Goal: Task Accomplishment & Management: Complete application form

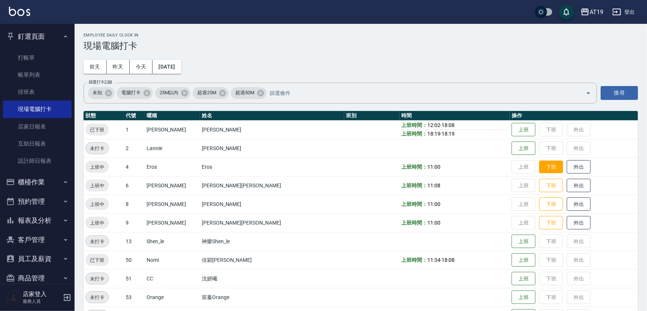
click at [539, 168] on button "下班" at bounding box center [551, 167] width 24 height 13
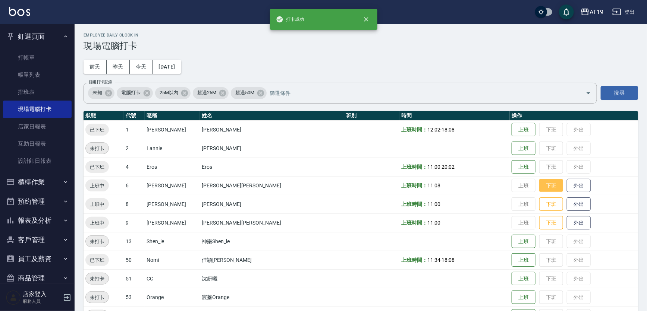
click at [539, 185] on button "下班" at bounding box center [551, 185] width 24 height 13
click at [539, 207] on button "下班" at bounding box center [551, 204] width 24 height 13
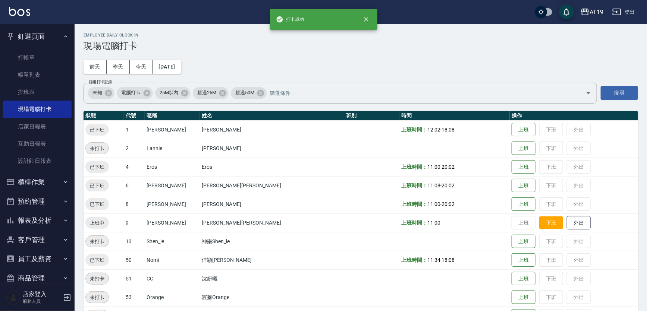
click at [539, 219] on button "下班" at bounding box center [551, 223] width 24 height 13
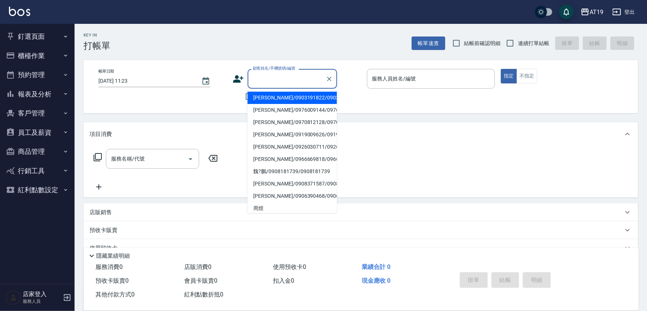
click at [287, 72] on div "顧客姓名/手機號碼/編號 顧客姓名/手機號碼/編號" at bounding box center [292, 79] width 89 height 20
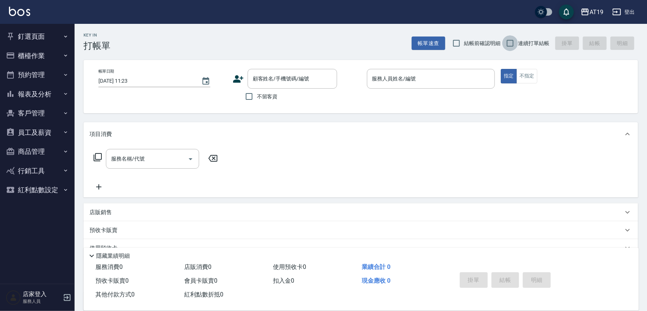
click at [512, 43] on input "連續打單結帳" at bounding box center [510, 43] width 16 height 16
checkbox input "true"
click at [281, 74] on input "顧客姓名/手機號碼/編號" at bounding box center [287, 78] width 72 height 13
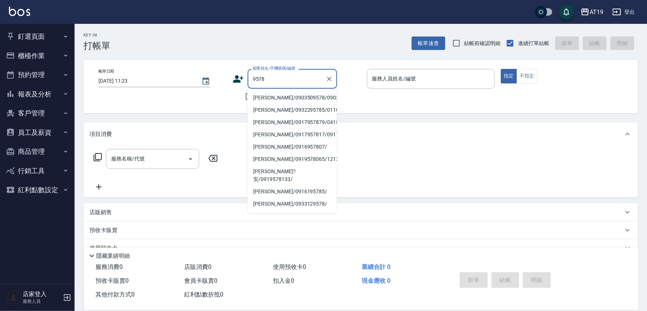
type input "[PERSON_NAME]/0903509578/0903509578"
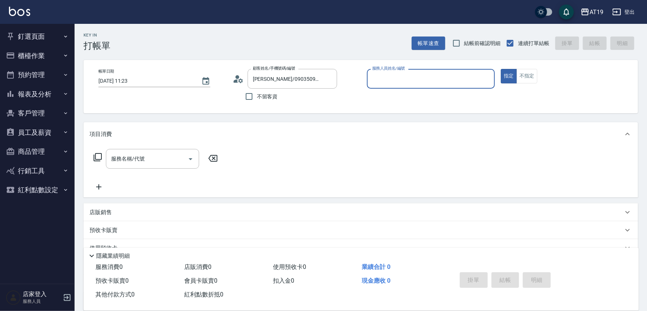
type input "Linda- 1"
click at [501, 69] on button "指定" at bounding box center [509, 76] width 16 height 15
type button "true"
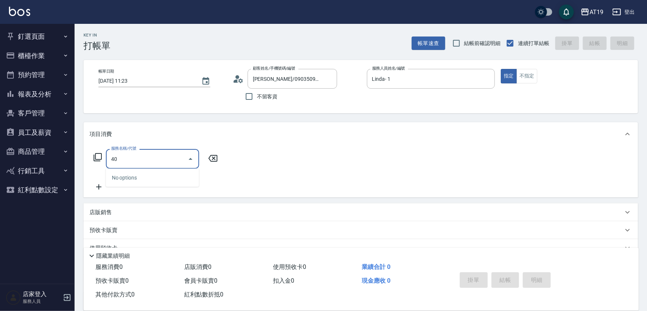
type input "401"
type input "30"
type input "401"
type input "[DATE] 20:02"
type input "0"
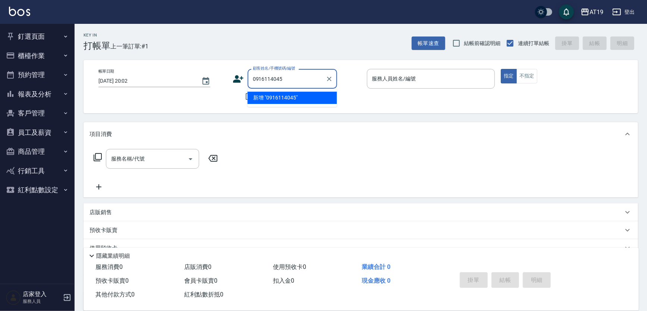
type input "0916114045"
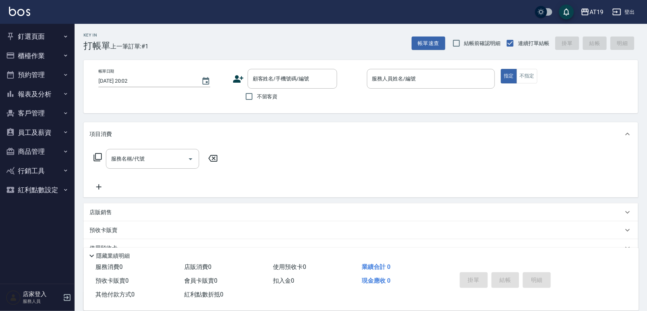
click at [237, 82] on icon at bounding box center [238, 78] width 10 height 7
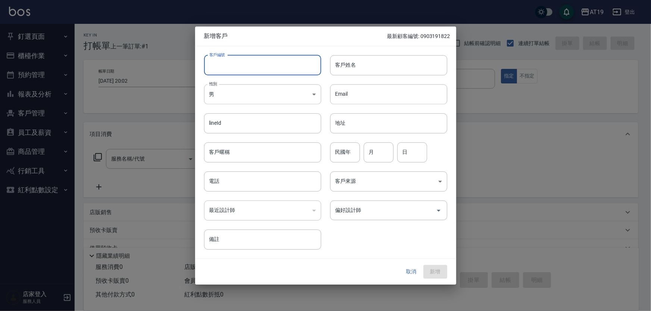
click at [257, 63] on input "客戶編號" at bounding box center [262, 65] width 117 height 20
paste input "0916114045"
type input "0916114045"
click at [247, 182] on input "電話" at bounding box center [262, 181] width 117 height 20
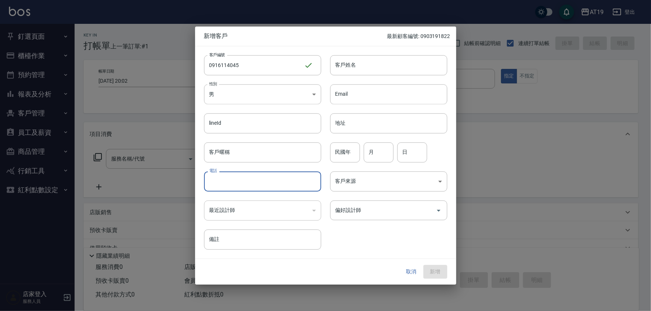
paste input "0916114045"
type input "0916114045"
click at [248, 98] on body "AT19 登出 釘選頁面 打帳單 帳單列表 排班表 現場電腦打卡 店家日報表 互助日報表 設計師日報表 櫃檯作業 打帳單 帳單列表 現金收支登錄 高階收支登錄…" at bounding box center [325, 190] width 651 height 381
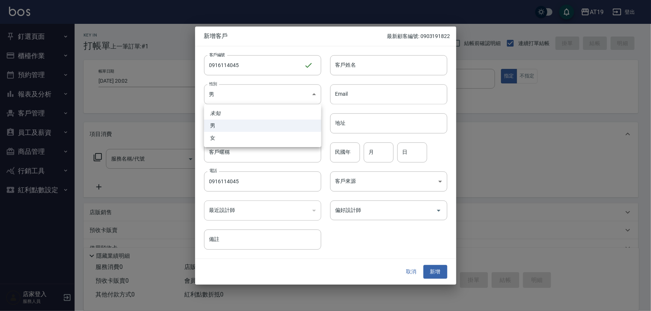
click at [255, 135] on li "女" at bounding box center [262, 138] width 117 height 12
type input "[DEMOGRAPHIC_DATA]"
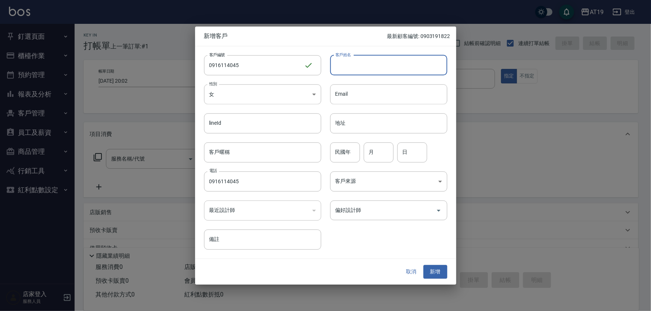
drag, startPoint x: 354, startPoint y: 64, endPoint x: 353, endPoint y: 60, distance: 4.2
click at [354, 64] on input "客戶姓名" at bounding box center [388, 65] width 117 height 20
type input "aprilpn"
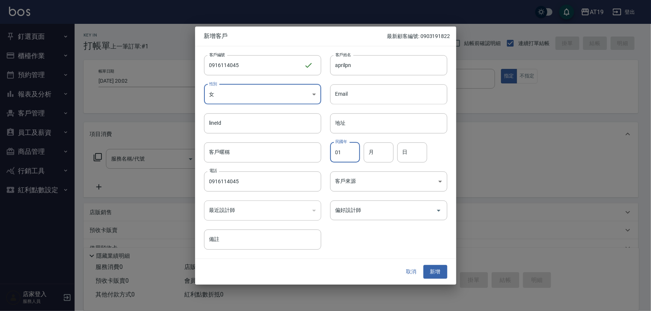
type input "01"
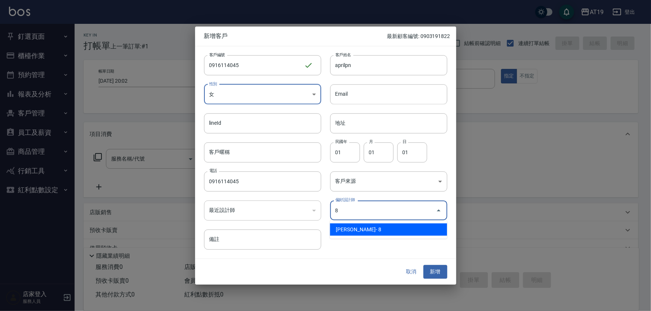
type input "[PERSON_NAME]"
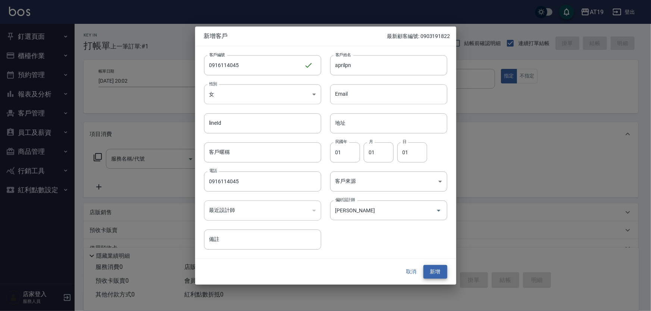
click at [423, 265] on button "新增" at bounding box center [435, 272] width 24 height 14
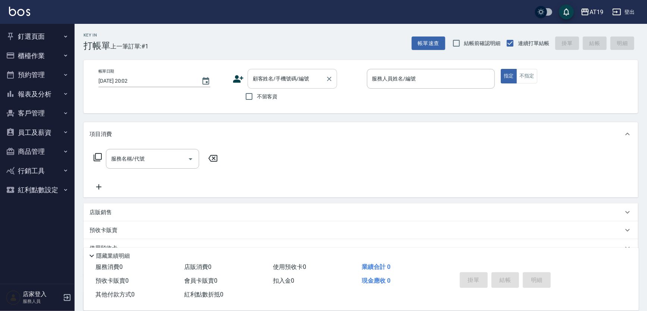
click at [299, 81] on input "顧客姓名/手機號碼/編號" at bounding box center [287, 78] width 72 height 13
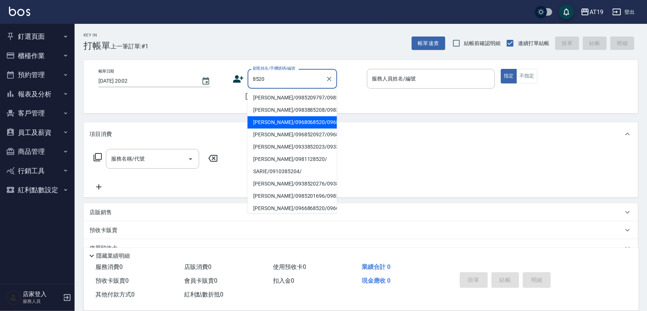
type input "[PERSON_NAME]/0968068520/0968068520"
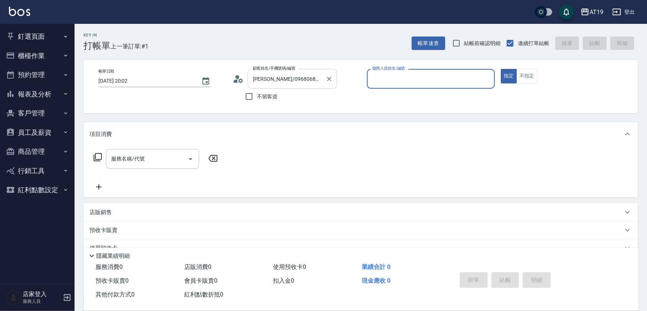
type input "Linda- 1"
click at [501, 69] on button "指定" at bounding box center [509, 76] width 16 height 15
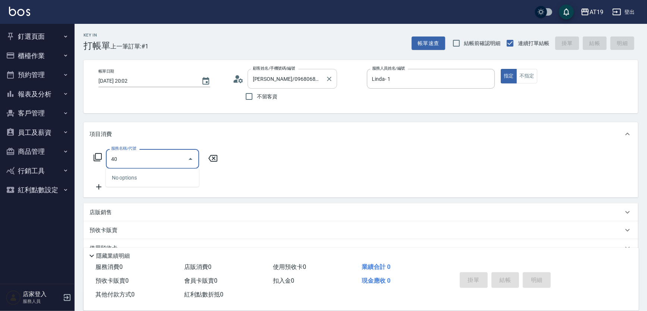
type input "401"
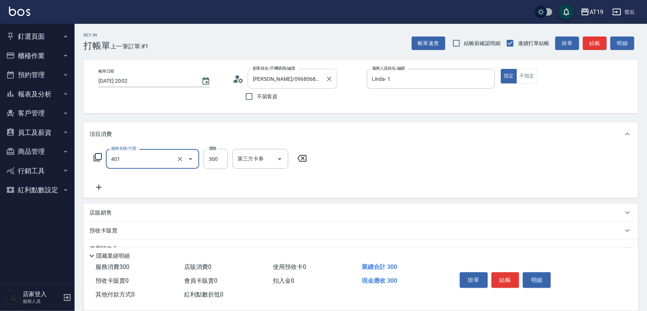
type input "30"
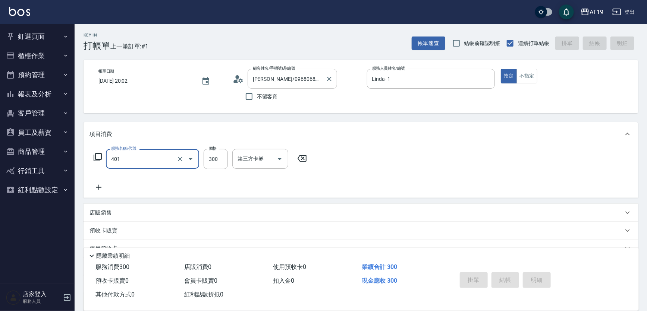
type input "401"
type input "[DATE] 20:03"
type input "0"
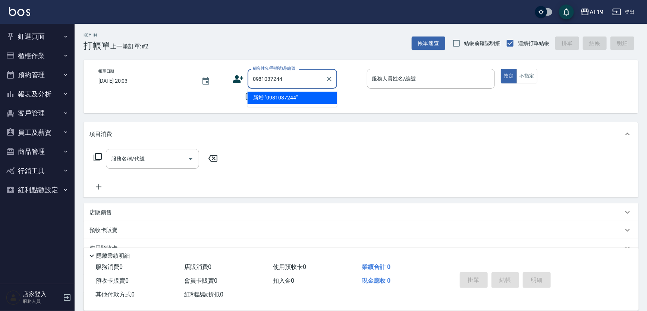
type input "0981037244"
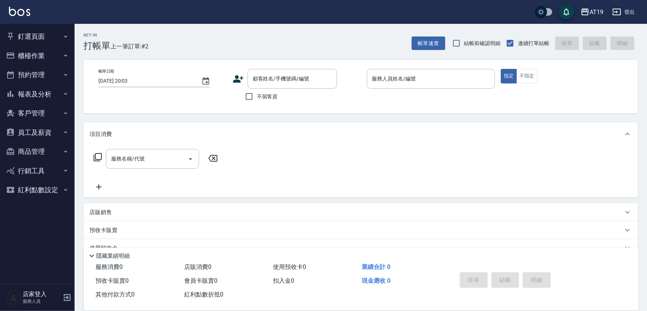
click at [239, 77] on icon at bounding box center [238, 78] width 11 height 11
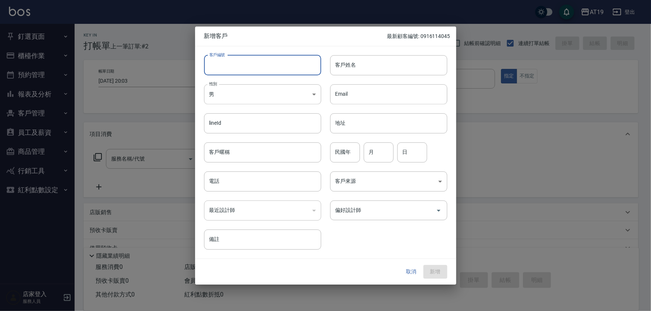
click at [284, 68] on input "客戶編號" at bounding box center [262, 65] width 117 height 20
paste input "0981037244"
type input "0981037244"
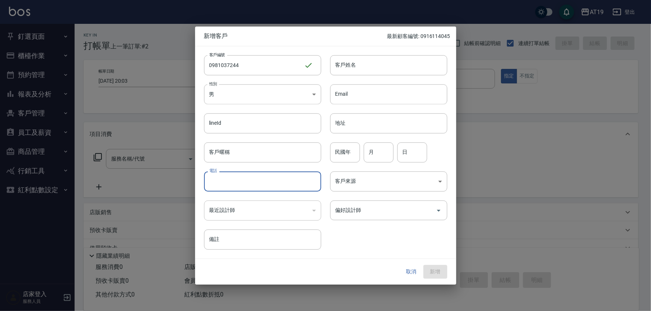
click at [256, 183] on input "電話" at bounding box center [262, 181] width 117 height 20
paste input "0981037244"
type input "0981037244"
click at [343, 66] on input "客戶姓名" at bounding box center [388, 65] width 117 height 20
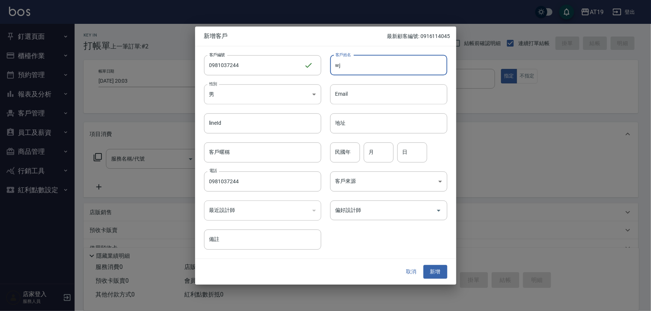
type input "w"
type input "[PERSON_NAME]"
type input "01"
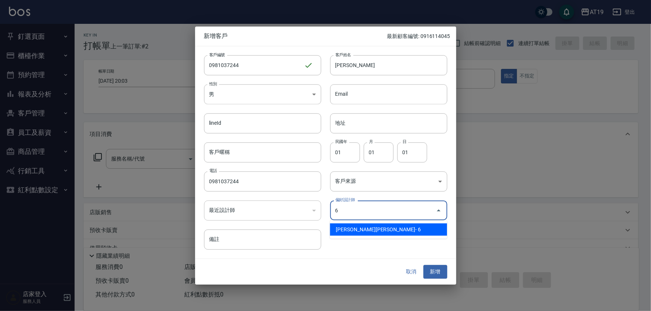
type input "[PERSON_NAME][PERSON_NAME]"
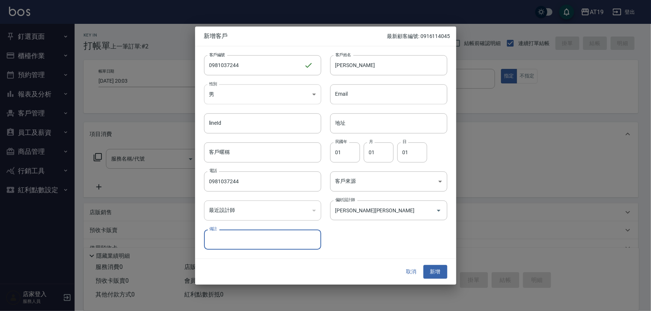
click at [244, 89] on body "AT19 登出 釘選頁面 打帳單 帳單列表 排班表 現場電腦打卡 店家日報表 互助日報表 設計師日報表 櫃檯作業 打帳單 帳單列表 現金收支登錄 高階收支登錄…" at bounding box center [325, 190] width 651 height 381
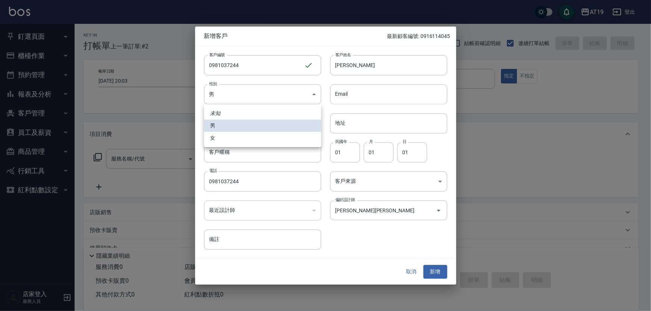
click at [246, 138] on li "女" at bounding box center [262, 138] width 117 height 12
type input "[DEMOGRAPHIC_DATA]"
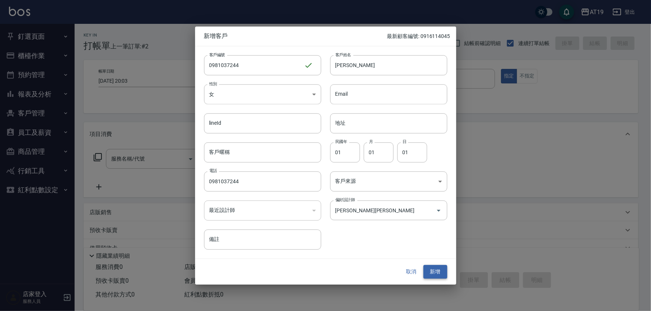
click at [434, 272] on button "新增" at bounding box center [435, 272] width 24 height 14
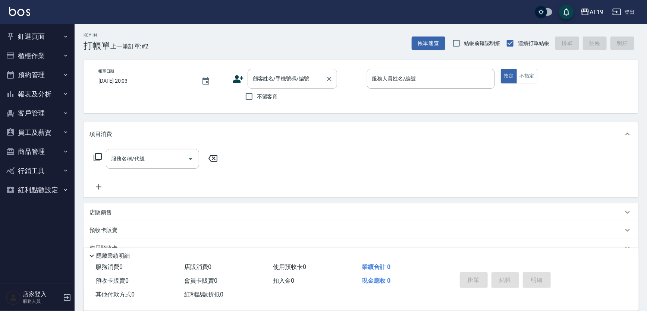
click at [308, 86] on div "顧客姓名/手機號碼/編號" at bounding box center [292, 79] width 89 height 20
type input "[PERSON_NAME]/0923562628/"
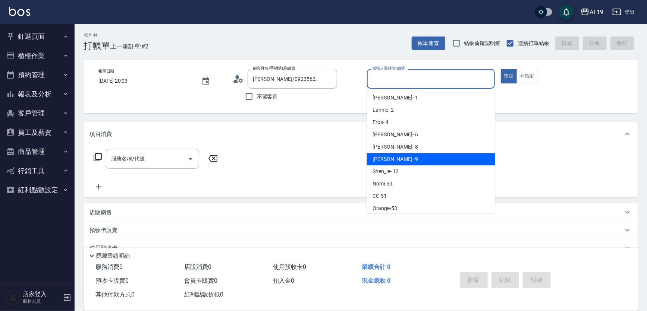
type input "[PERSON_NAME]- 9"
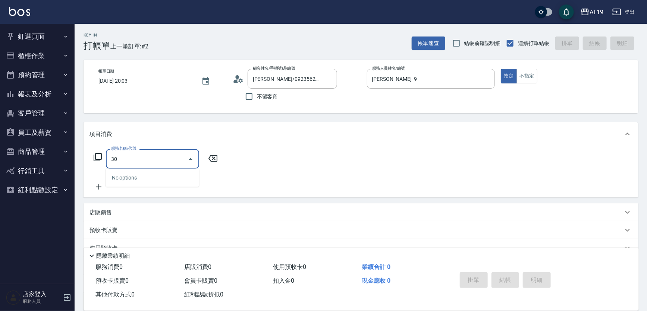
type input "301"
type input "150"
type input "燙髮(301)"
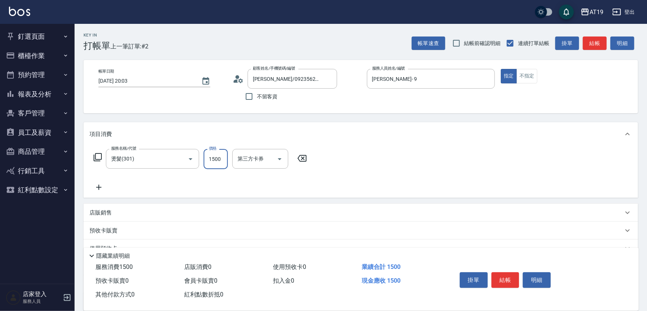
type input "1"
type input "0"
type input "188"
type input "180"
type input "1880"
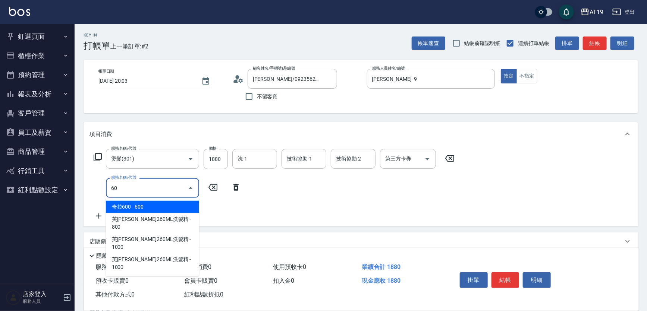
type input "601"
type input "210"
type input "自備護髮(601)"
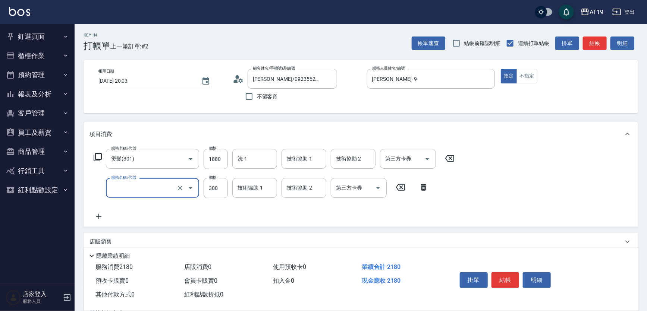
type input "180"
type input "5"
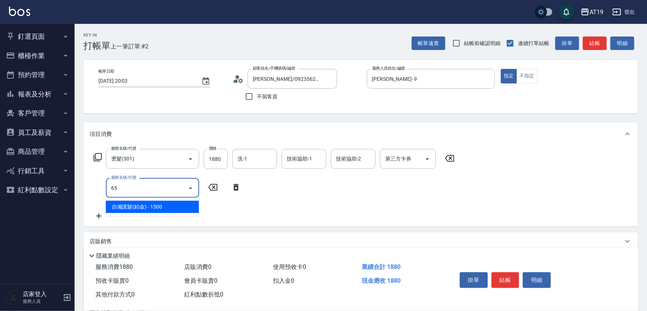
type input "657"
type input "330"
type input "自備護髮(鉑金)(657)"
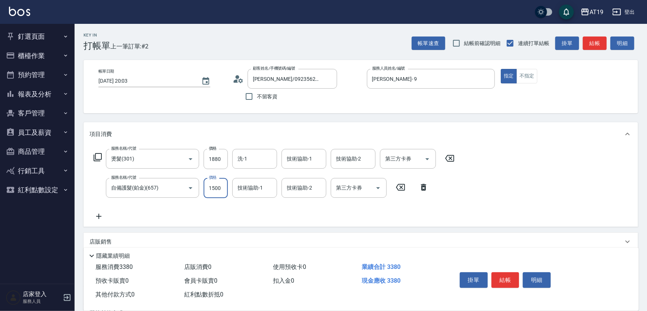
type input "2"
type input "180"
type input "20"
type input "190"
type input "200"
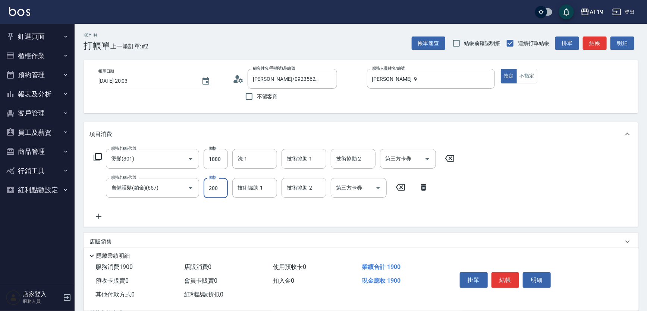
type input "380"
type input "2000"
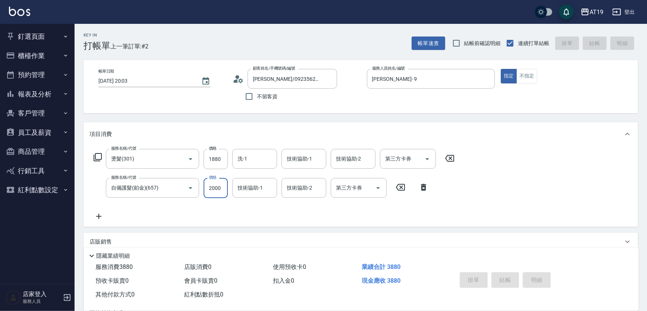
type input "[DATE] 20:06"
type input "0"
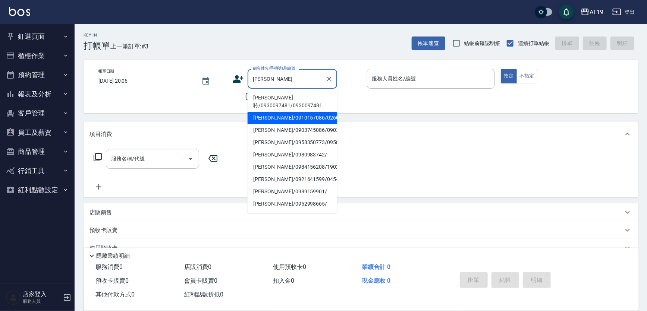
type input "[PERSON_NAME]/0910157086/02602"
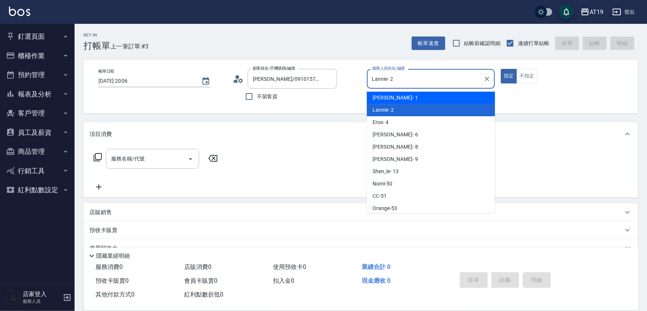
type input "Linda- 1"
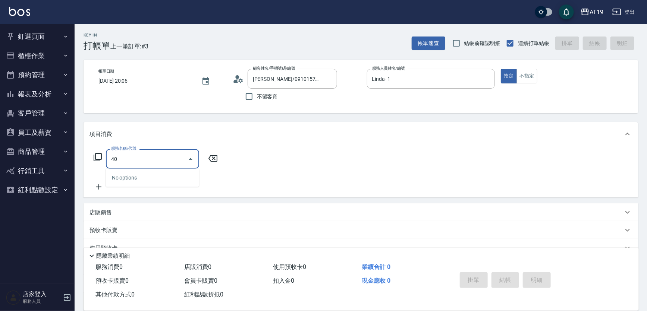
type input "401"
type input "30"
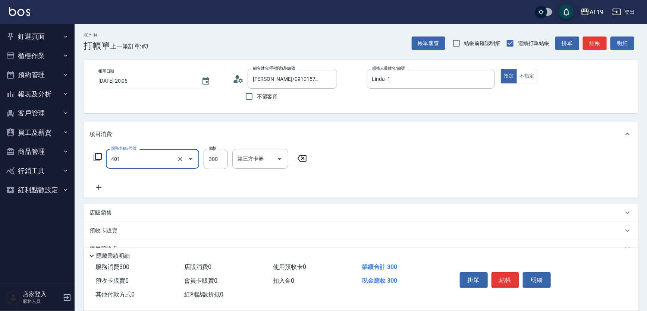
type input "剪髮(401)"
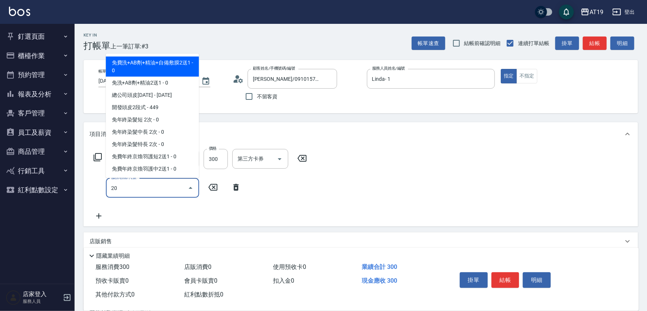
type input "201"
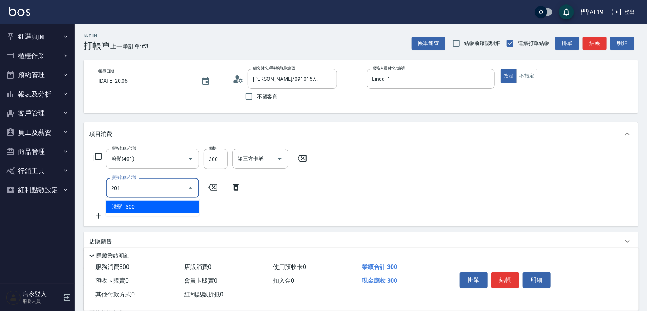
type input "60"
type input "洗髮(201)"
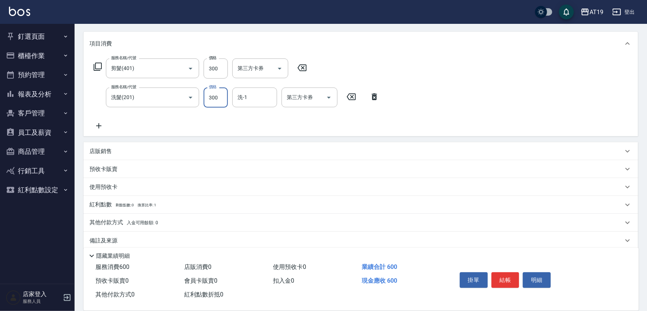
scroll to position [99, 0]
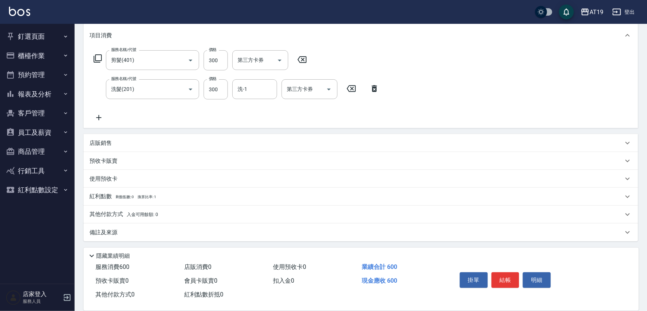
click at [104, 141] on p "店販銷售" at bounding box center [100, 143] width 22 height 8
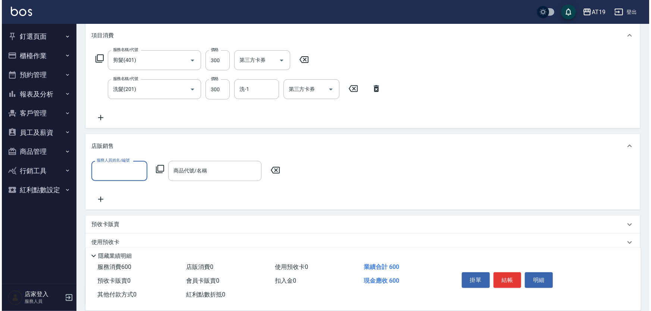
scroll to position [0, 0]
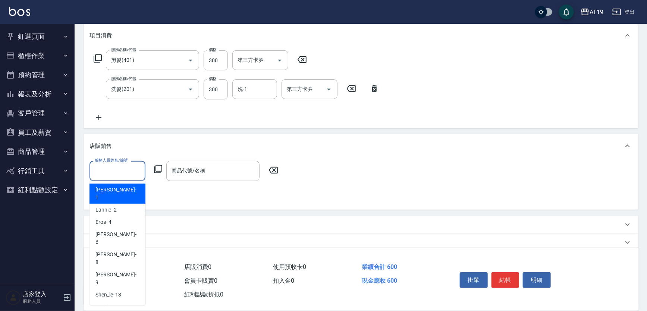
click at [122, 169] on input "服務人員姓名/編號" at bounding box center [117, 170] width 49 height 13
click at [127, 190] on div "Linda - 1" at bounding box center [117, 194] width 56 height 20
type input "Linda- 1"
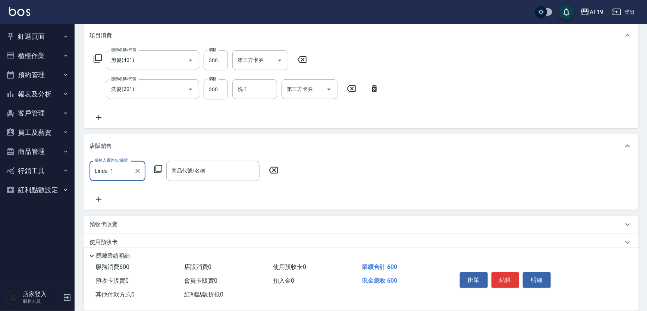
click at [156, 170] on icon at bounding box center [158, 169] width 8 height 8
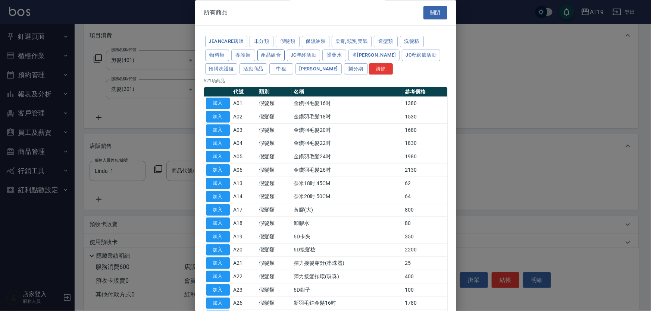
click at [271, 56] on button "產品組合" at bounding box center [271, 56] width 28 height 12
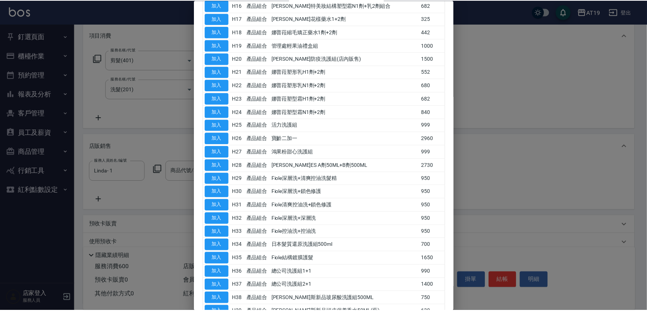
scroll to position [384, 0]
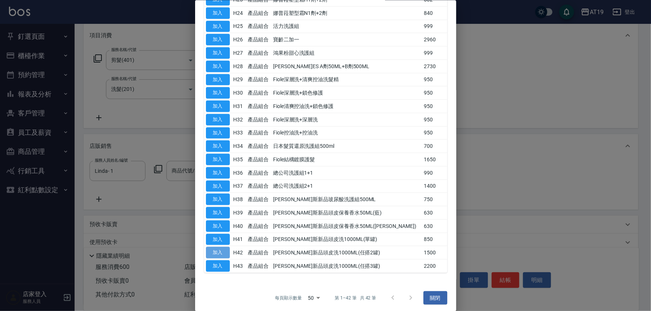
click at [218, 249] on button "加入" at bounding box center [218, 253] width 24 height 12
type input "[PERSON_NAME]新品頭皮洗1000ML(任搭2罐)"
type input "210"
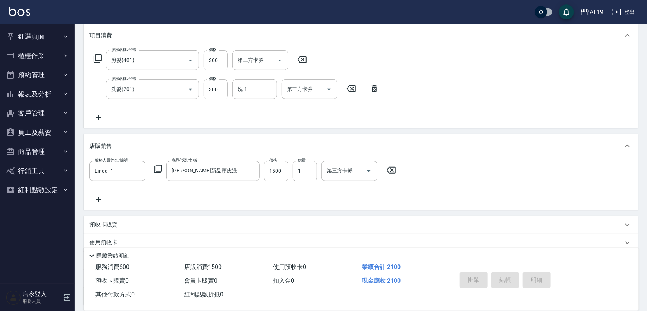
type input "0"
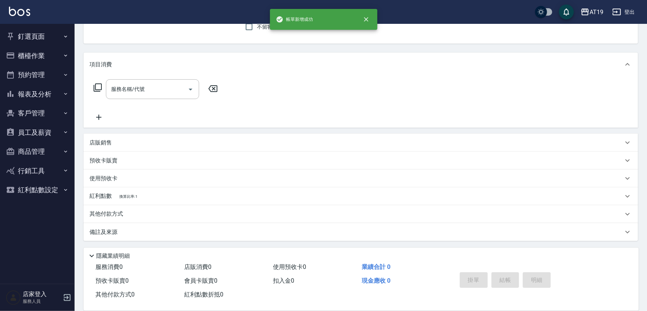
scroll to position [0, 0]
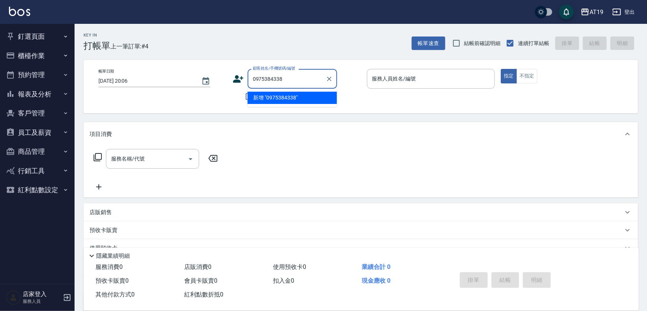
type input "0975384338"
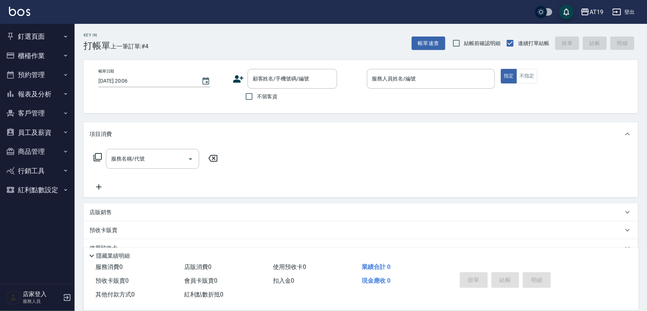
click at [235, 78] on icon at bounding box center [238, 78] width 10 height 7
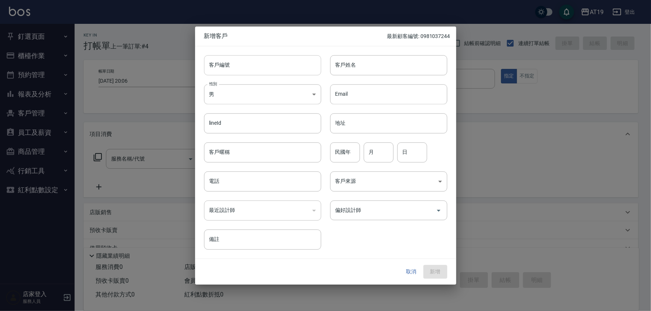
click at [268, 69] on input "客戶編號" at bounding box center [262, 65] width 117 height 20
paste input "0975384338"
type input "0975384338"
drag, startPoint x: 265, startPoint y: 182, endPoint x: 269, endPoint y: 167, distance: 15.3
click at [265, 182] on input "電話" at bounding box center [262, 181] width 117 height 20
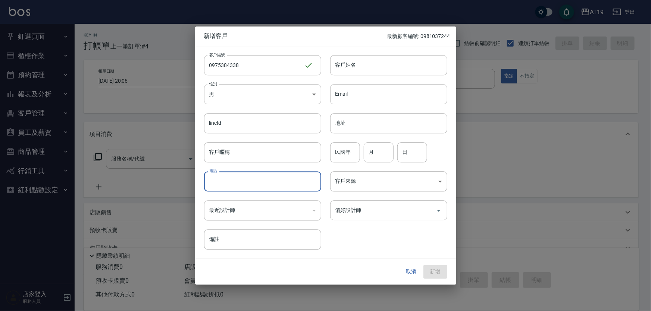
paste input "0975384338"
type input "0975384338"
click at [351, 64] on input "客戶姓名" at bounding box center [388, 65] width 117 height 20
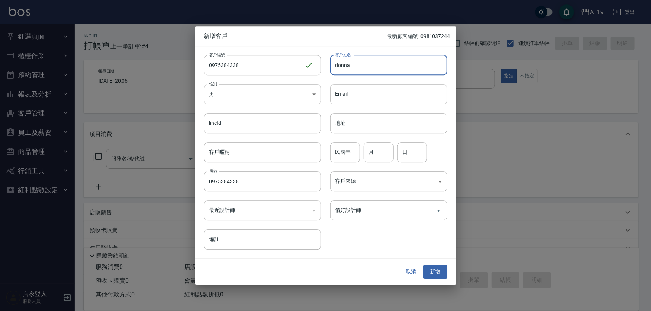
type input "donna"
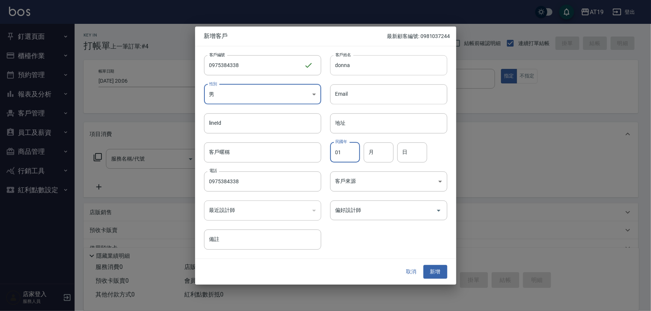
type input "01"
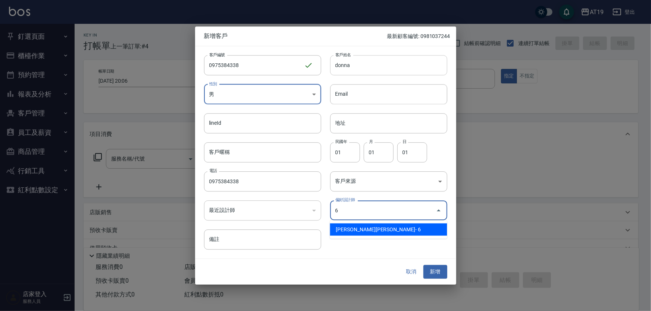
type input "[PERSON_NAME][PERSON_NAME]"
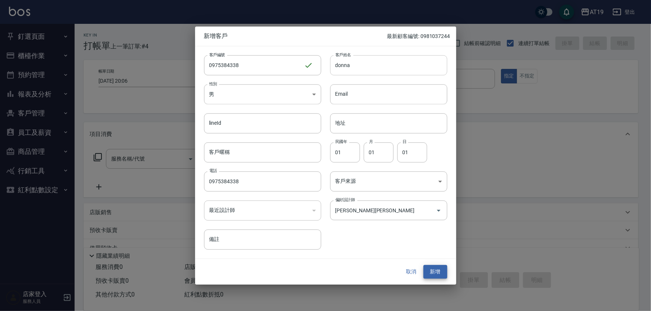
click at [423, 265] on button "新增" at bounding box center [435, 272] width 24 height 14
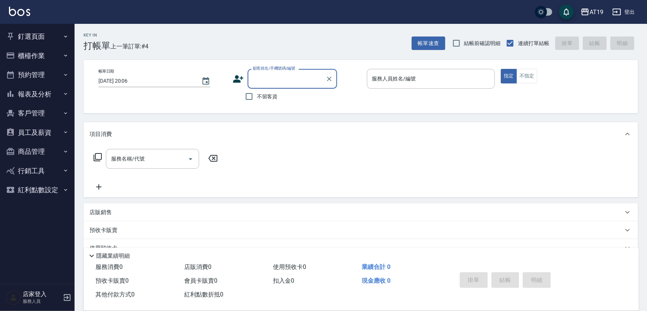
click at [305, 78] on input "顧客姓名/手機號碼/編號" at bounding box center [287, 78] width 72 height 13
drag, startPoint x: 283, startPoint y: 81, endPoint x: 314, endPoint y: 69, distance: 33.9
click at [283, 80] on input "顧客姓名/手機號碼/編號" at bounding box center [287, 78] width 72 height 13
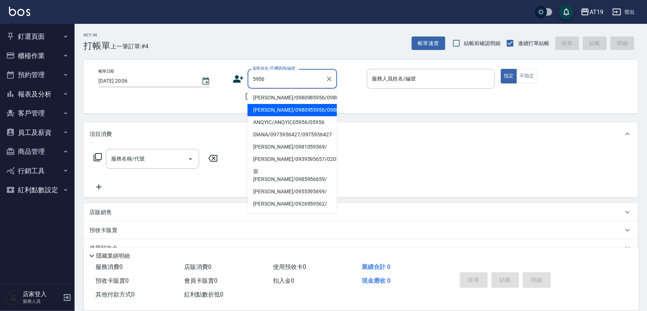
type input "[PERSON_NAME]/0980955956/0980955956"
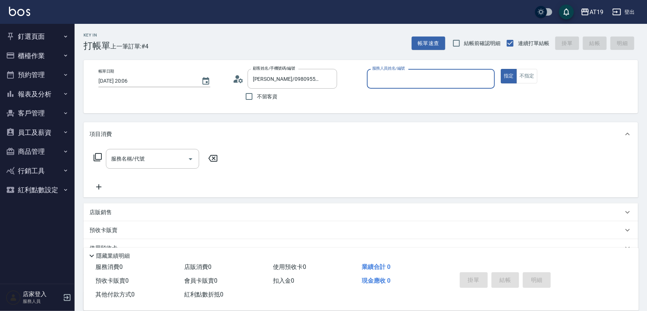
type input "[PERSON_NAME]- 8"
click at [501, 69] on button "指定" at bounding box center [509, 76] width 16 height 15
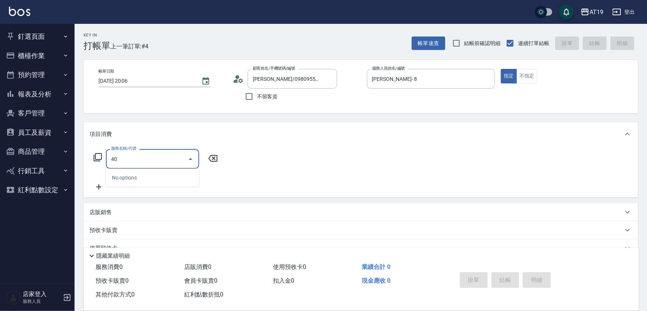
type input "401"
type input "30"
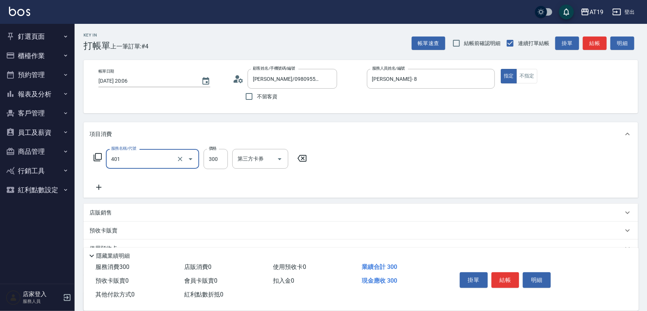
type input "剪髮(401)"
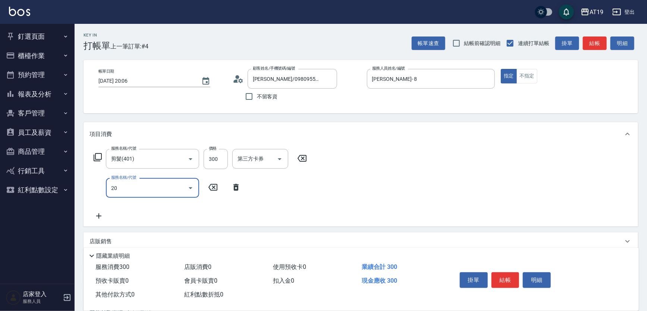
type input "201"
type input "60"
type input "洗髮(201)"
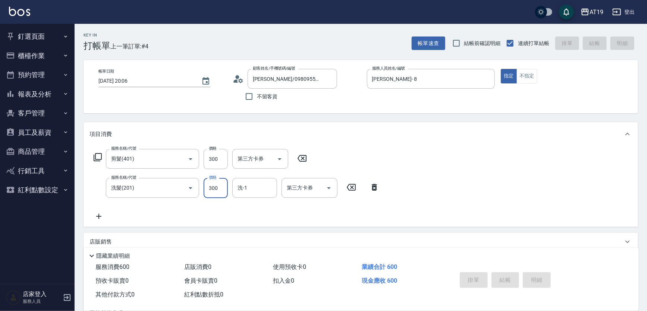
type input "[DATE] 20:08"
type input "0"
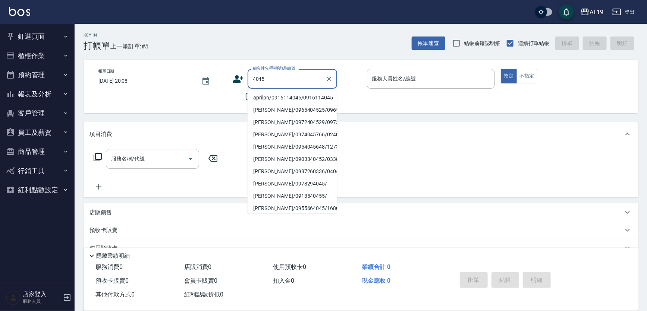
type input "aprilpn/0916114045/0916114045"
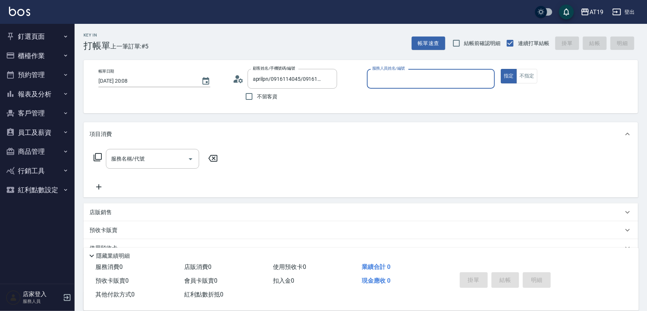
type input "[PERSON_NAME]- 8"
click at [501, 69] on button "指定" at bounding box center [509, 76] width 16 height 15
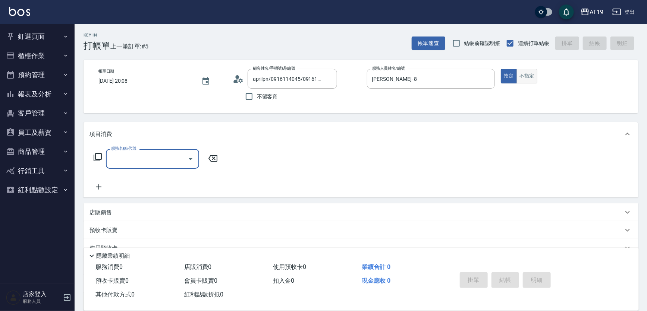
click at [530, 72] on button "不指定" at bounding box center [526, 76] width 21 height 15
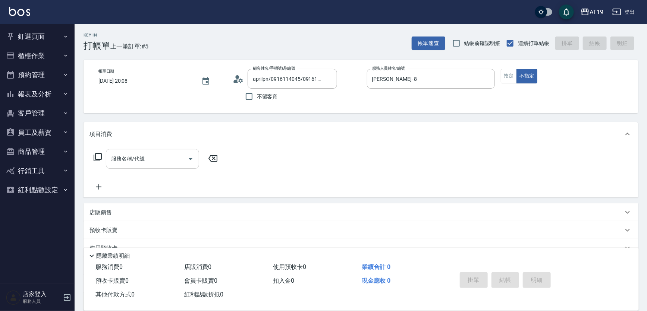
click at [141, 154] on div "服務名稱/代號 服務名稱/代號" at bounding box center [152, 159] width 93 height 20
type input "401"
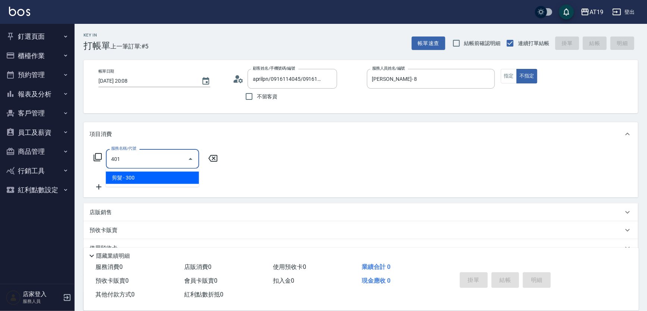
type input "30"
type input "401"
type input "0"
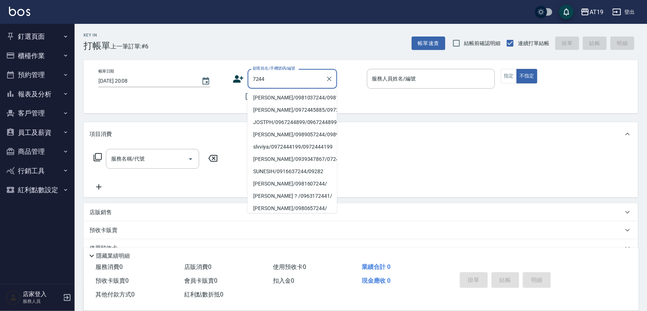
type input "[PERSON_NAME]/0981037244/0981037244"
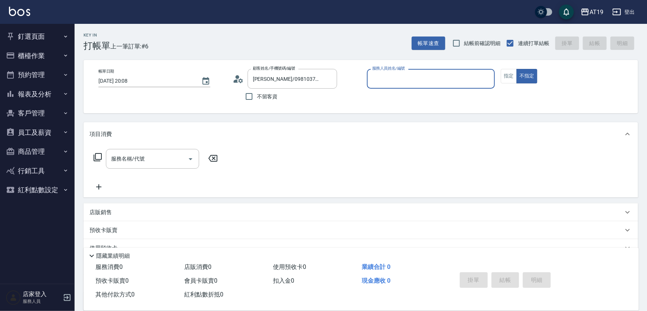
type input "[PERSON_NAME]- 6"
click at [516, 69] on button "不指定" at bounding box center [526, 76] width 21 height 15
type button "false"
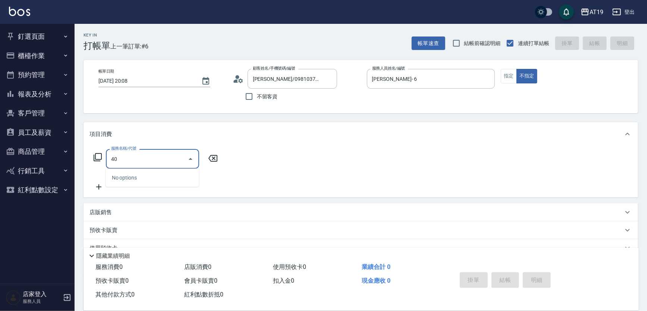
type input "401"
type input "30"
type input "剪髮(401)"
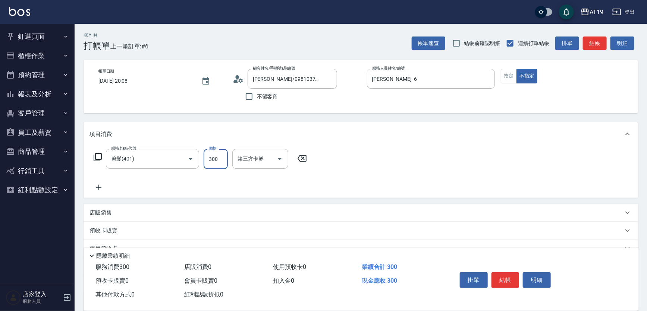
type input "0"
type input "40"
type input "400"
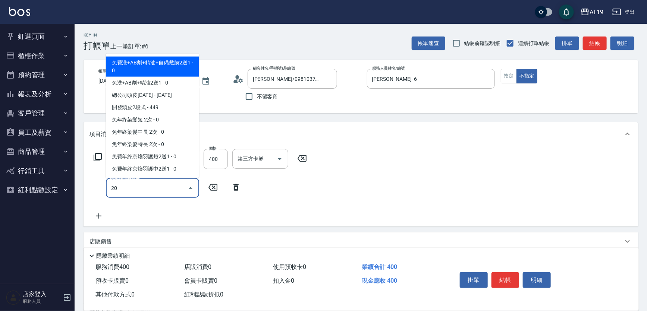
type input "201"
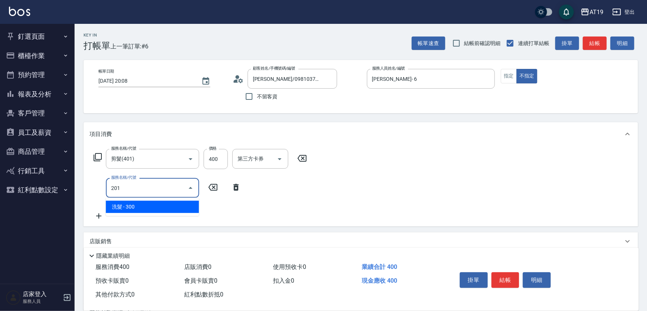
type input "70"
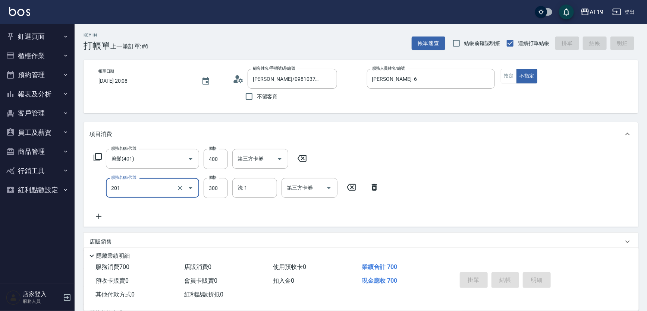
type input "0"
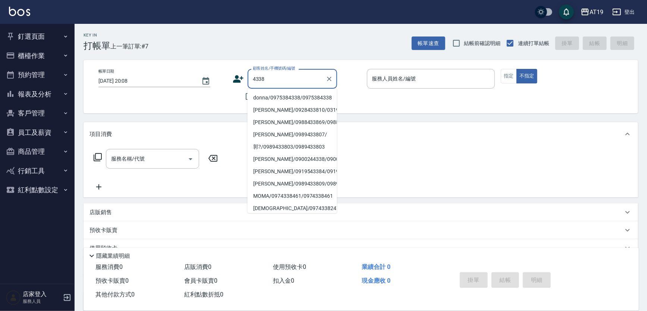
type input "donna/0975384338/0975384338"
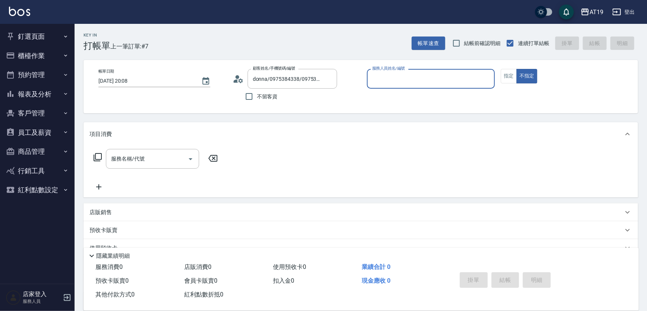
type input "[PERSON_NAME]- 6"
click at [516, 69] on button "不指定" at bounding box center [526, 76] width 21 height 15
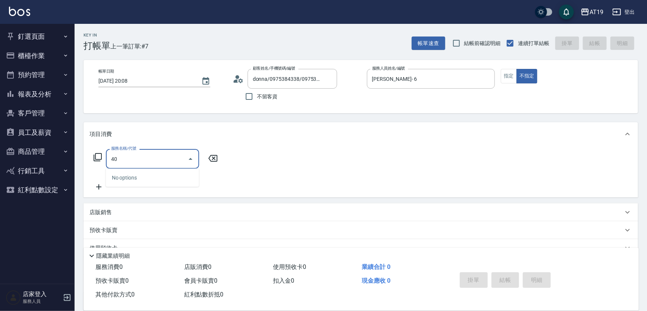
type input "401"
type input "30"
type input "剪髮(401)"
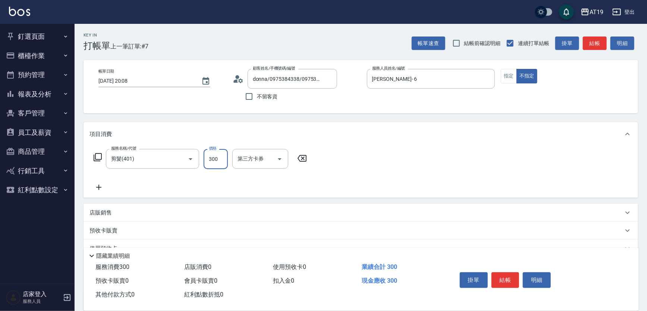
type input "0"
type input "40"
type input "400"
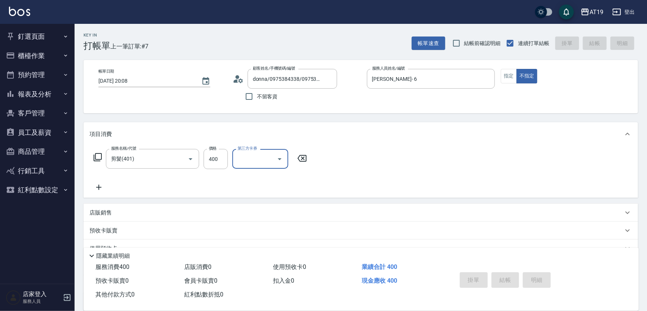
type input "0"
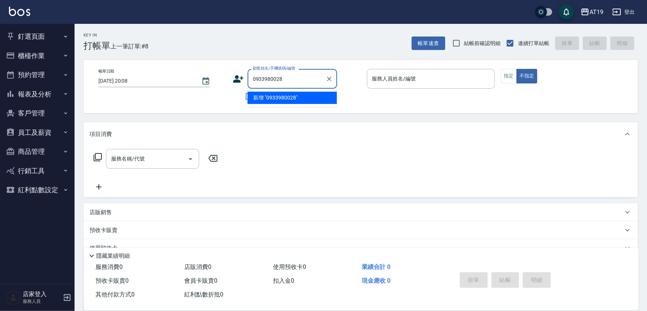
type input "0933980028"
click at [239, 78] on icon at bounding box center [238, 78] width 11 height 11
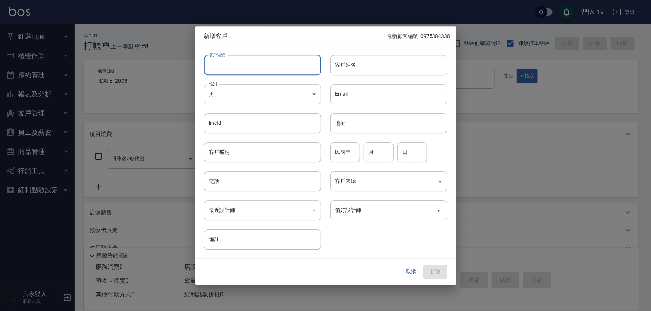
click at [251, 72] on input "客戶編號" at bounding box center [262, 65] width 117 height 20
paste input "0933980028"
type input "0933980028"
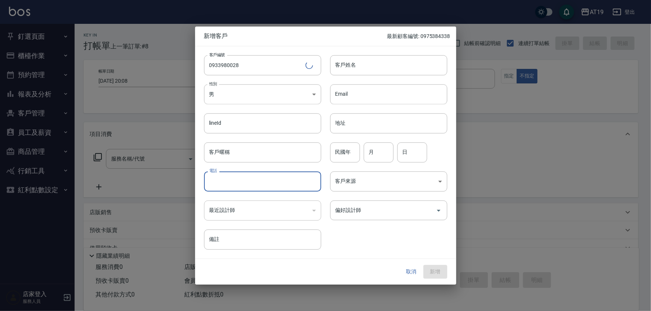
drag, startPoint x: 232, startPoint y: 180, endPoint x: 232, endPoint y: 171, distance: 9.0
click at [232, 180] on input "電話" at bounding box center [262, 181] width 117 height 20
paste input "0933980028"
type input "0933980028"
click at [254, 100] on body "AT19 登出 釘選頁面 打帳單 帳單列表 排班表 現場電腦打卡 店家日報表 互助日報表 設計師日報表 櫃檯作業 打帳單 帳單列表 現金收支登錄 高階收支登錄…" at bounding box center [325, 190] width 651 height 381
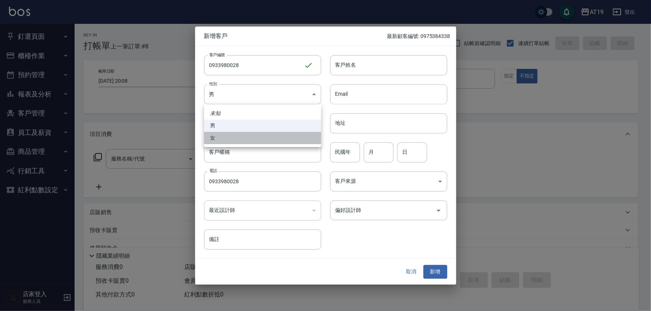
drag, startPoint x: 252, startPoint y: 140, endPoint x: 293, endPoint y: 106, distance: 54.0
click at [254, 137] on li "女" at bounding box center [262, 138] width 117 height 12
type input "[DEMOGRAPHIC_DATA]"
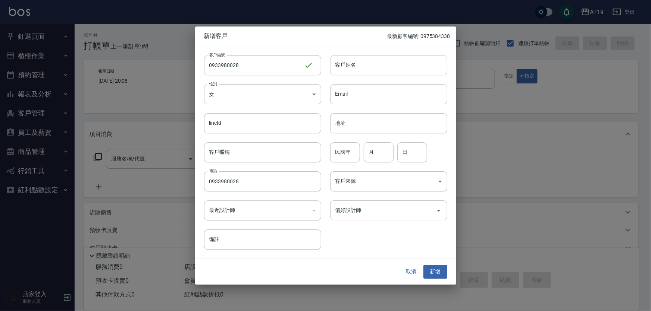
click at [354, 64] on input "客戶姓名" at bounding box center [388, 65] width 117 height 20
type input "xu6"
type input "[PERSON_NAME]"
type input "01"
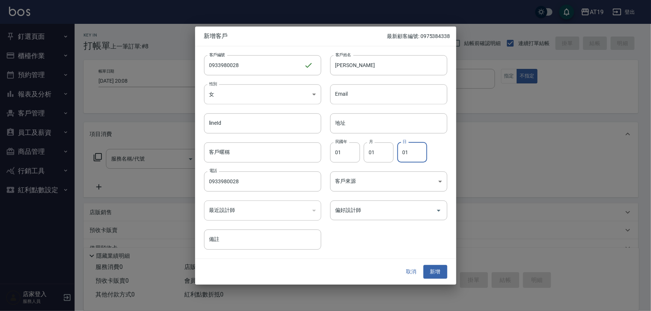
type input "01"
type input "[PERSON_NAME][PERSON_NAME]"
click at [423, 265] on button "新增" at bounding box center [435, 272] width 24 height 14
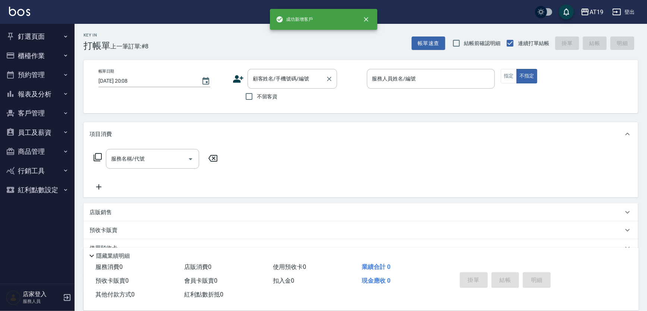
click at [286, 82] on input "顧客姓名/手機號碼/編號" at bounding box center [287, 78] width 72 height 13
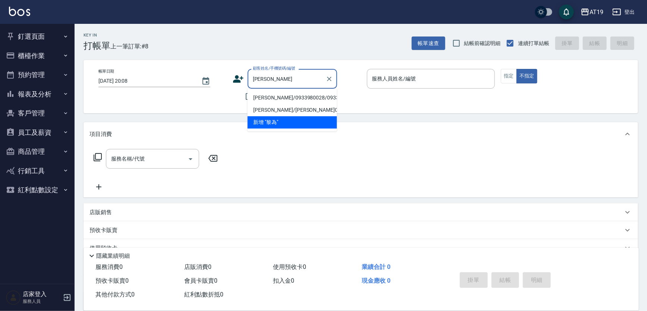
type input "[PERSON_NAME]/0933980028/0933980028"
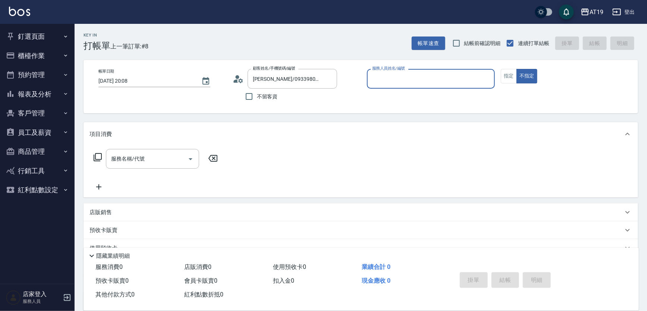
type input "[PERSON_NAME]- 9"
click at [516, 69] on button "不指定" at bounding box center [526, 76] width 21 height 15
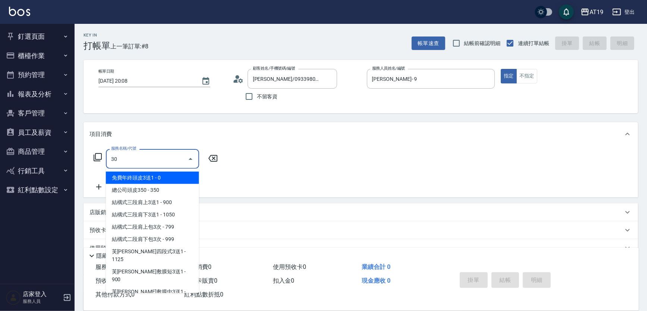
type input "301"
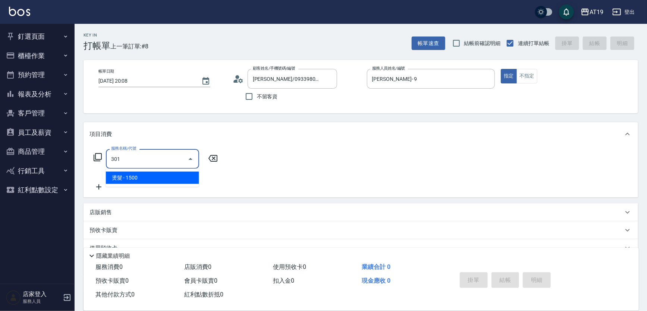
type input "150"
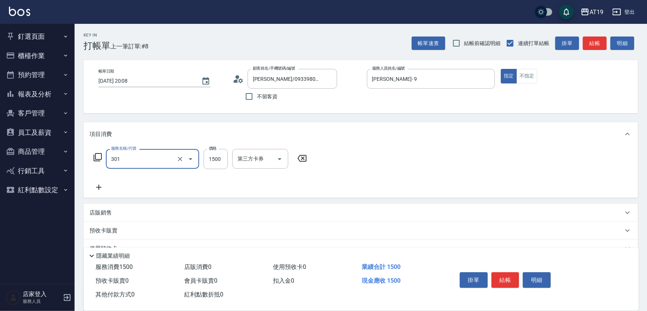
type input "燙髮(301)"
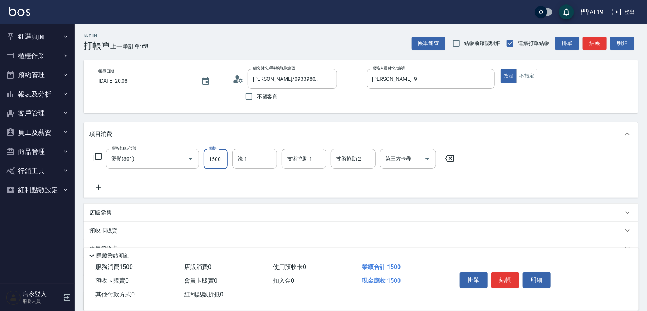
type input "8"
type input "0"
type input "800"
type input "80"
type input "800"
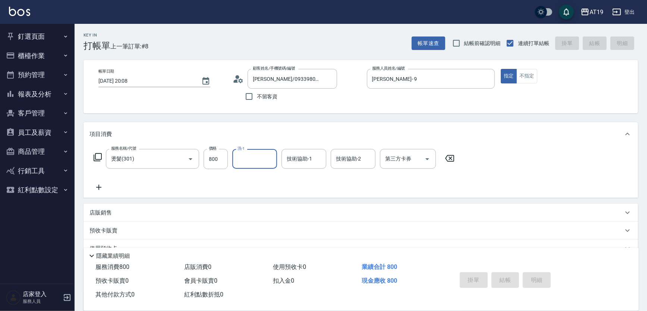
type input "[DATE] 20:11"
type input "0"
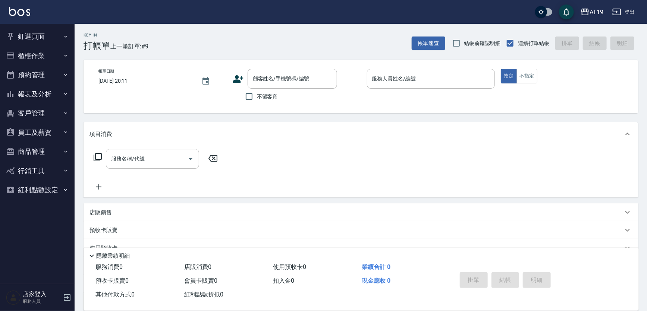
click at [510, 170] on div "服務名稱/代號 服務名稱/代號" at bounding box center [361, 171] width 554 height 51
click at [270, 68] on div "帳單日期 [DATE] 20:11 顧客姓名/手機號碼/編號 顧客姓名/手機號碼/編號 不留客資 服務人員姓名/編號 服務人員姓名/編號 指定 不指定" at bounding box center [361, 86] width 554 height 53
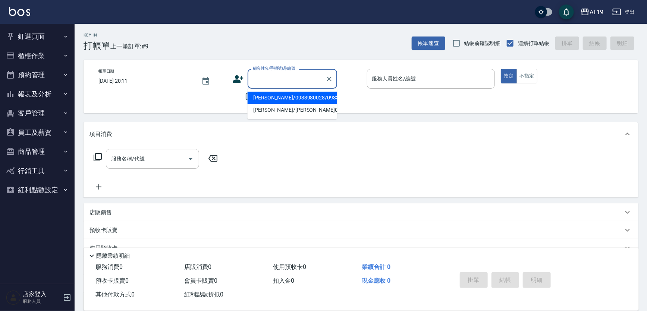
drag, startPoint x: 274, startPoint y: 79, endPoint x: 398, endPoint y: 19, distance: 137.1
click at [282, 75] on input "顧客姓名/手機號碼/編號" at bounding box center [287, 78] width 72 height 13
type input "0988268085"
click at [237, 78] on icon at bounding box center [238, 78] width 10 height 7
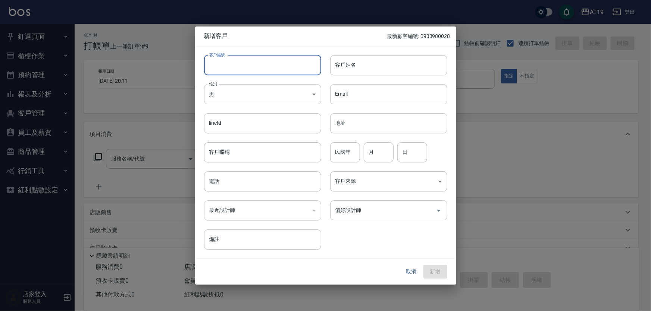
click at [267, 70] on input "客戶編號" at bounding box center [262, 65] width 117 height 20
paste input "0988268085"
type input "0988268085"
click at [252, 184] on input "電話" at bounding box center [262, 181] width 117 height 20
paste input "0988268085"
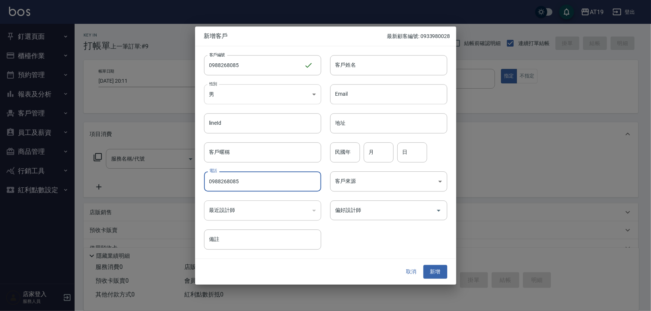
type input "0988268085"
click at [244, 98] on body "AT19 登出 釘選頁面 打帳單 帳單列表 排班表 現場電腦打卡 店家日報表 互助日報表 設計師日報表 櫃檯作業 打帳單 帳單列表 現金收支登錄 高階收支登錄…" at bounding box center [325, 190] width 651 height 381
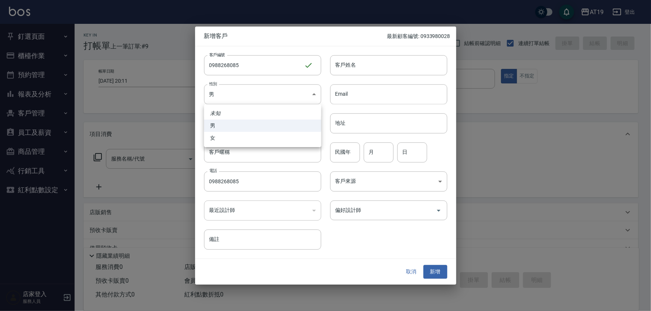
click at [365, 67] on div at bounding box center [325, 155] width 651 height 311
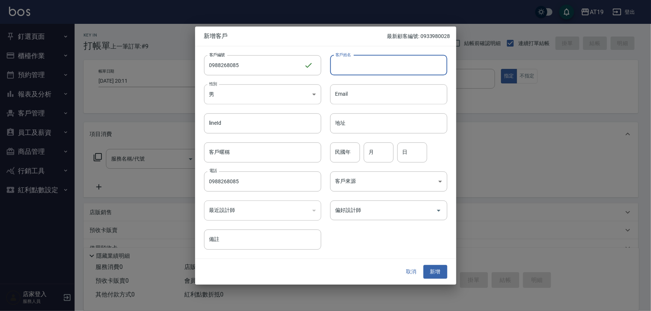
click at [348, 62] on input "客戶姓名" at bounding box center [388, 65] width 117 height 20
type input "ㄘ"
type input "charle"
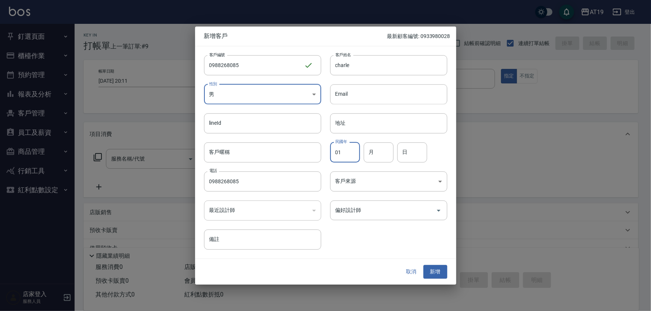
type input "01"
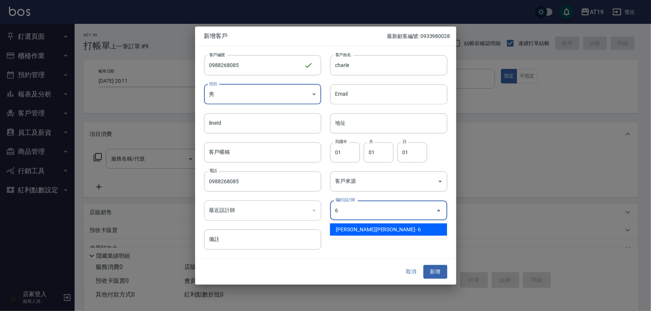
type input "[PERSON_NAME][PERSON_NAME]"
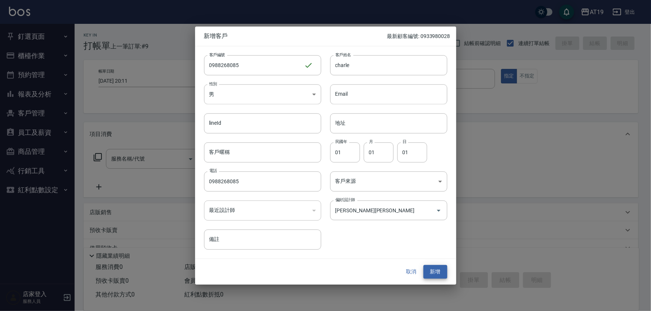
click at [423, 265] on button "新增" at bounding box center [435, 272] width 24 height 14
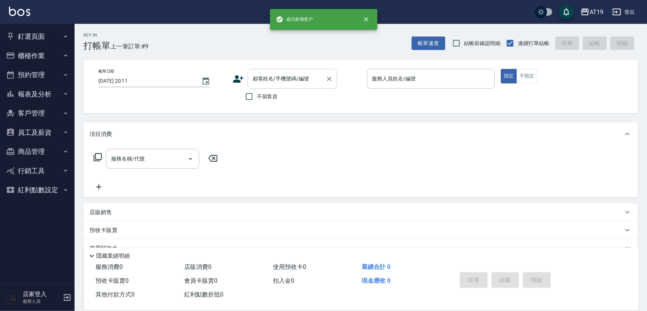
click at [280, 81] on input "顧客姓名/手機號碼/編號" at bounding box center [287, 78] width 72 height 13
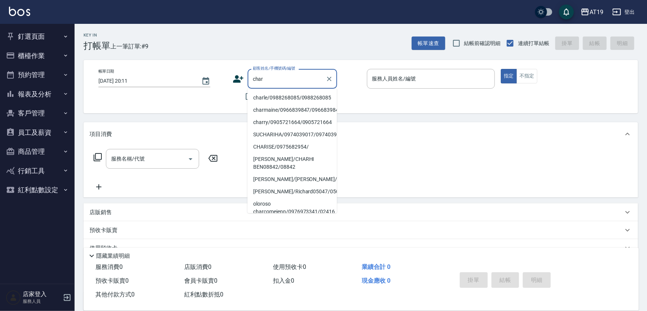
type input "charle/0988268085/0988268085"
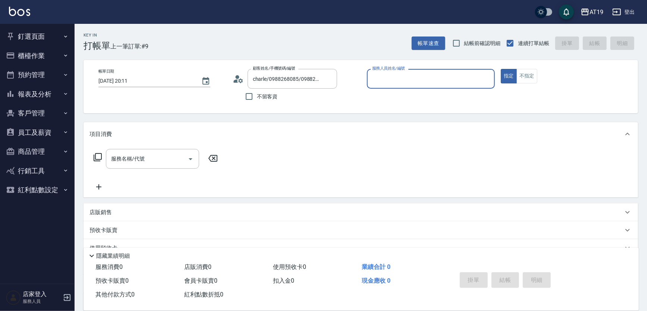
type input "[PERSON_NAME]- 6"
click at [501, 69] on button "指定" at bounding box center [509, 76] width 16 height 15
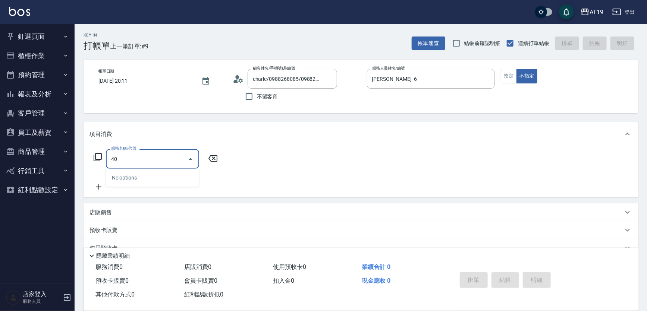
type input "401"
type input "30"
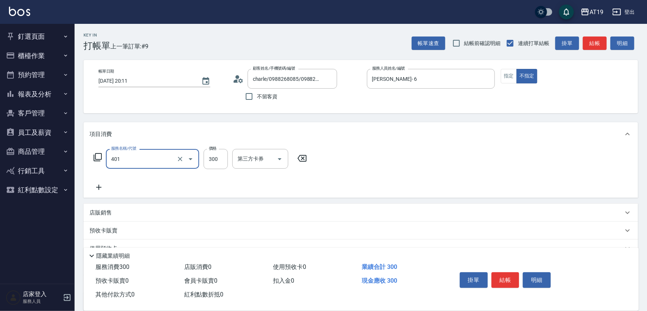
type input "剪髮(401)"
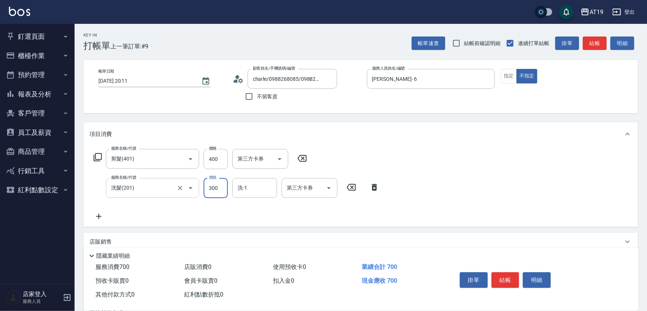
scroll to position [99, 0]
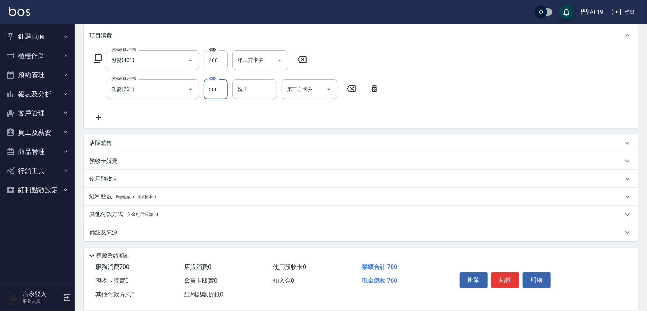
click at [100, 142] on p "店販銷售" at bounding box center [100, 143] width 22 height 8
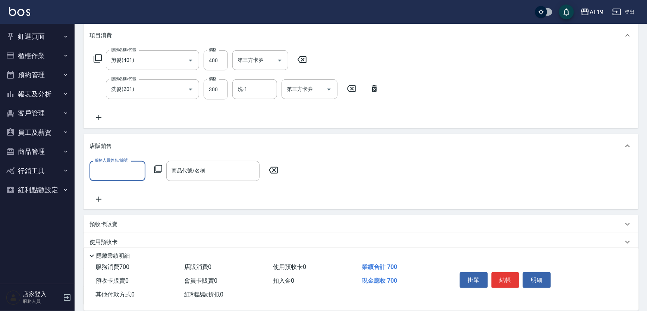
scroll to position [0, 0]
click at [110, 174] on input "服務人員姓名/編號" at bounding box center [117, 170] width 49 height 13
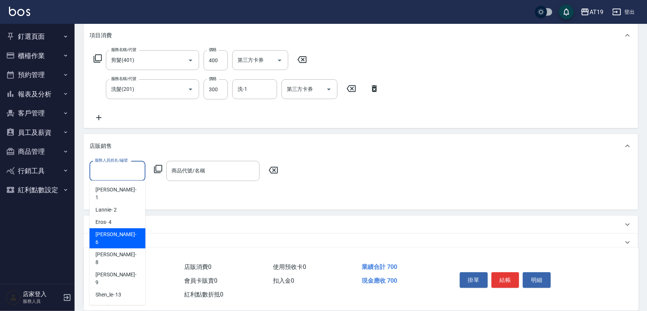
click at [120, 229] on div "[PERSON_NAME] - 6" at bounding box center [117, 239] width 56 height 20
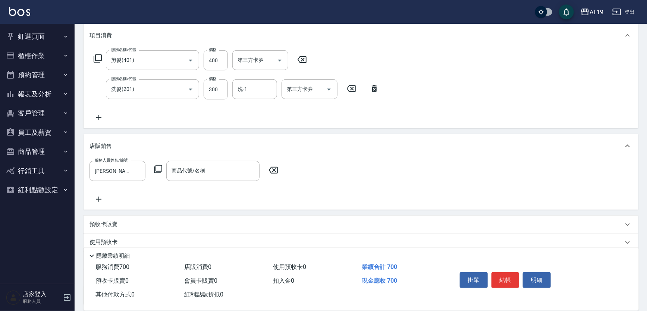
click at [157, 167] on icon at bounding box center [158, 169] width 9 height 9
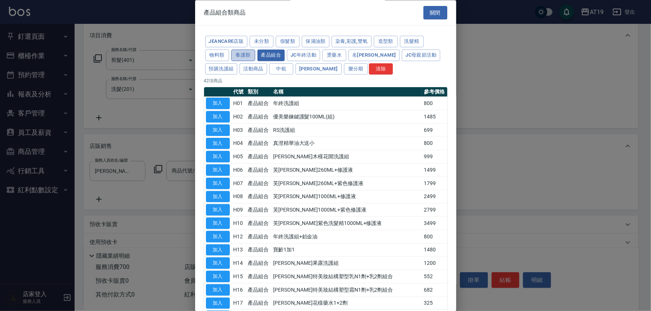
click at [240, 56] on button "養護類" at bounding box center [243, 56] width 24 height 12
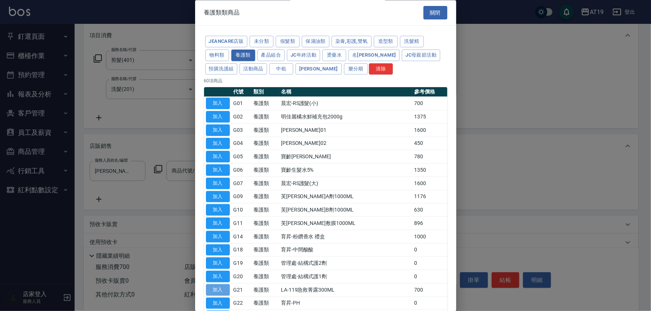
click at [219, 288] on button "加入" at bounding box center [218, 290] width 24 height 12
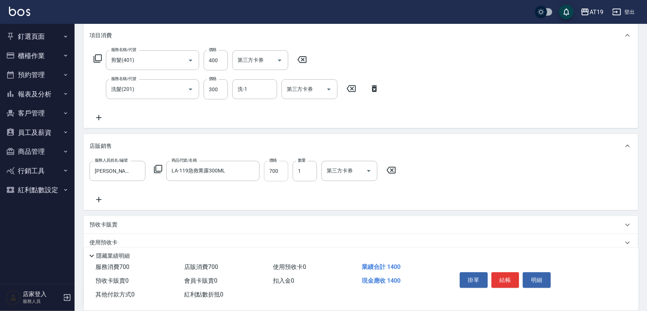
click at [270, 170] on input "700" at bounding box center [276, 171] width 24 height 20
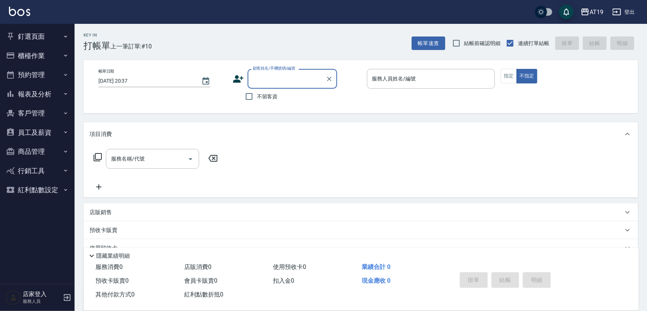
click at [48, 37] on button "釘選頁面" at bounding box center [37, 36] width 69 height 19
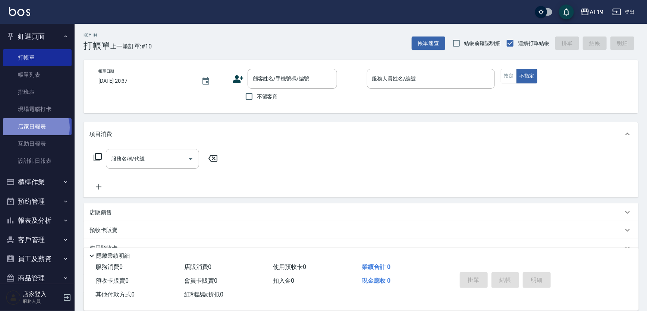
click at [34, 128] on link "店家日報表" at bounding box center [37, 126] width 69 height 17
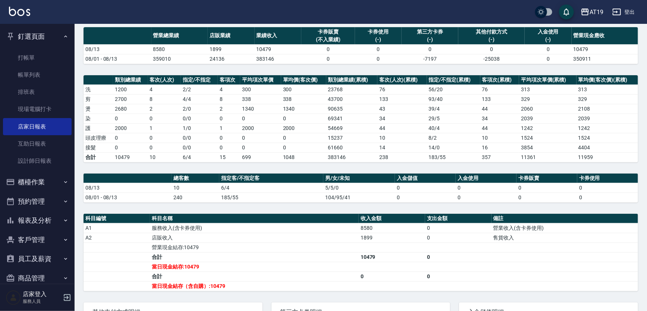
scroll to position [67, 0]
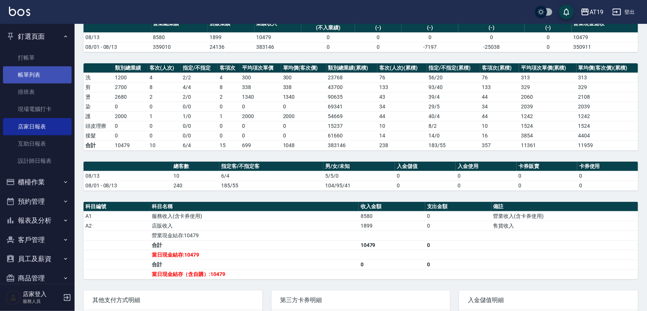
click at [37, 76] on link "帳單列表" at bounding box center [37, 74] width 69 height 17
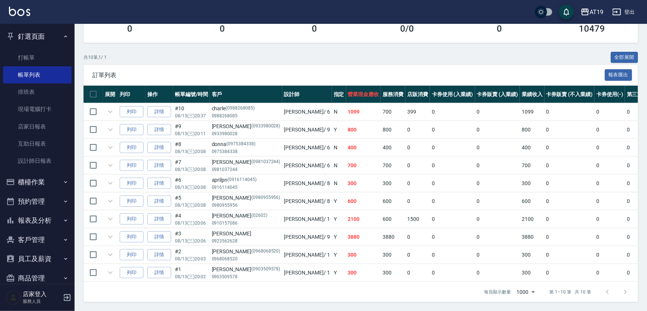
scroll to position [125, 0]
click at [37, 131] on link "店家日報表" at bounding box center [37, 126] width 69 height 17
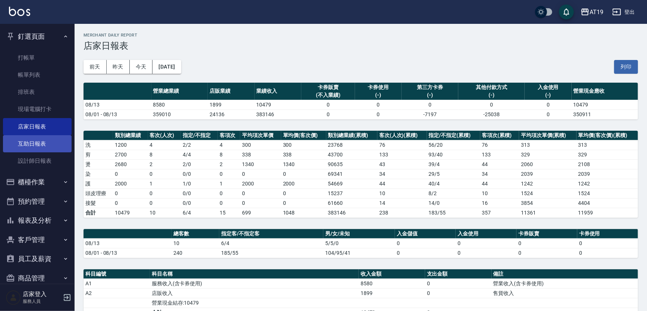
click at [34, 142] on link "互助日報表" at bounding box center [37, 143] width 69 height 17
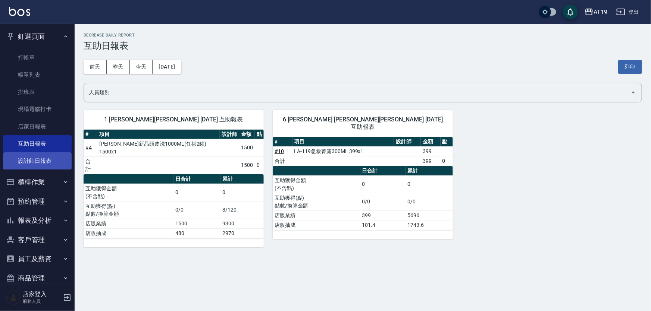
click at [30, 164] on link "設計師日報表" at bounding box center [37, 160] width 69 height 17
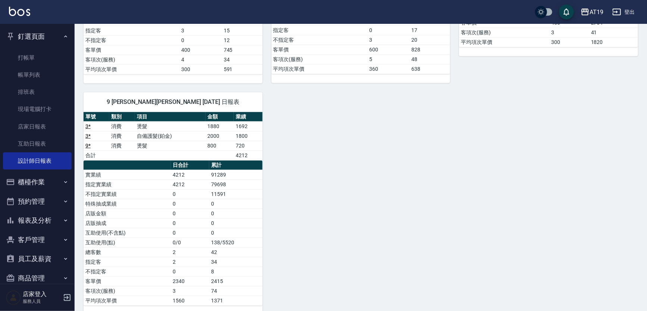
scroll to position [261, 0]
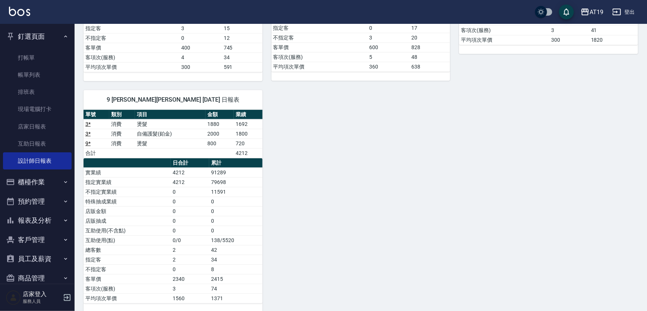
click at [427, 172] on div "1 [PERSON_NAME]Linda [DATE] 日報表 單號 類別 項目 金額 業績 1 * 消費 剪髮 300 270 2 * 消費 剪髮 300 …" at bounding box center [356, 63] width 563 height 500
click at [339, 130] on div "1 [PERSON_NAME]Linda [DATE] 日報表 單號 類別 項目 金額 業績 1 * 消費 剪髮 300 270 2 * 消費 剪髮 300 …" at bounding box center [356, 63] width 563 height 500
